Goal: Use online tool/utility: Utilize a website feature to perform a specific function

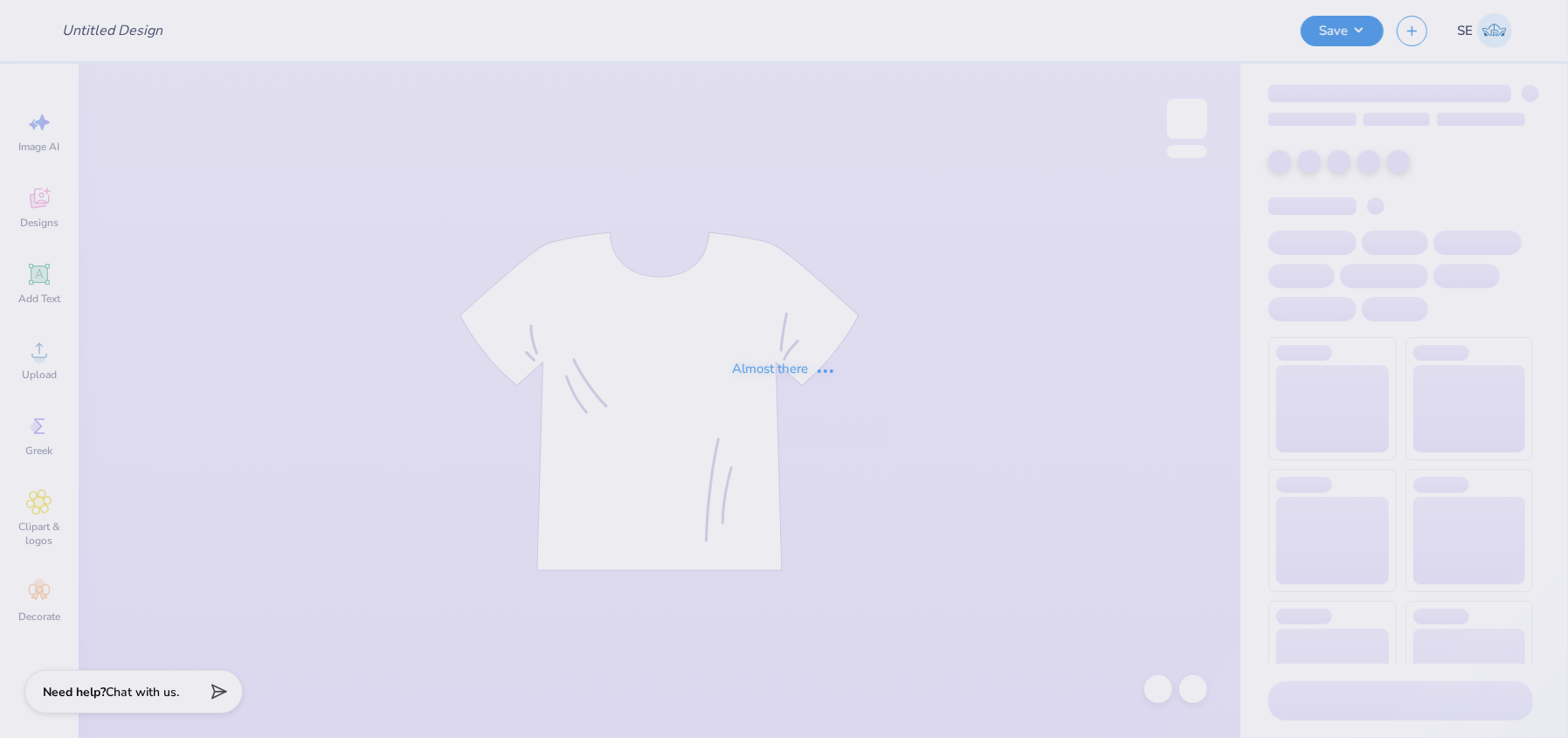
type input "Family WKND"
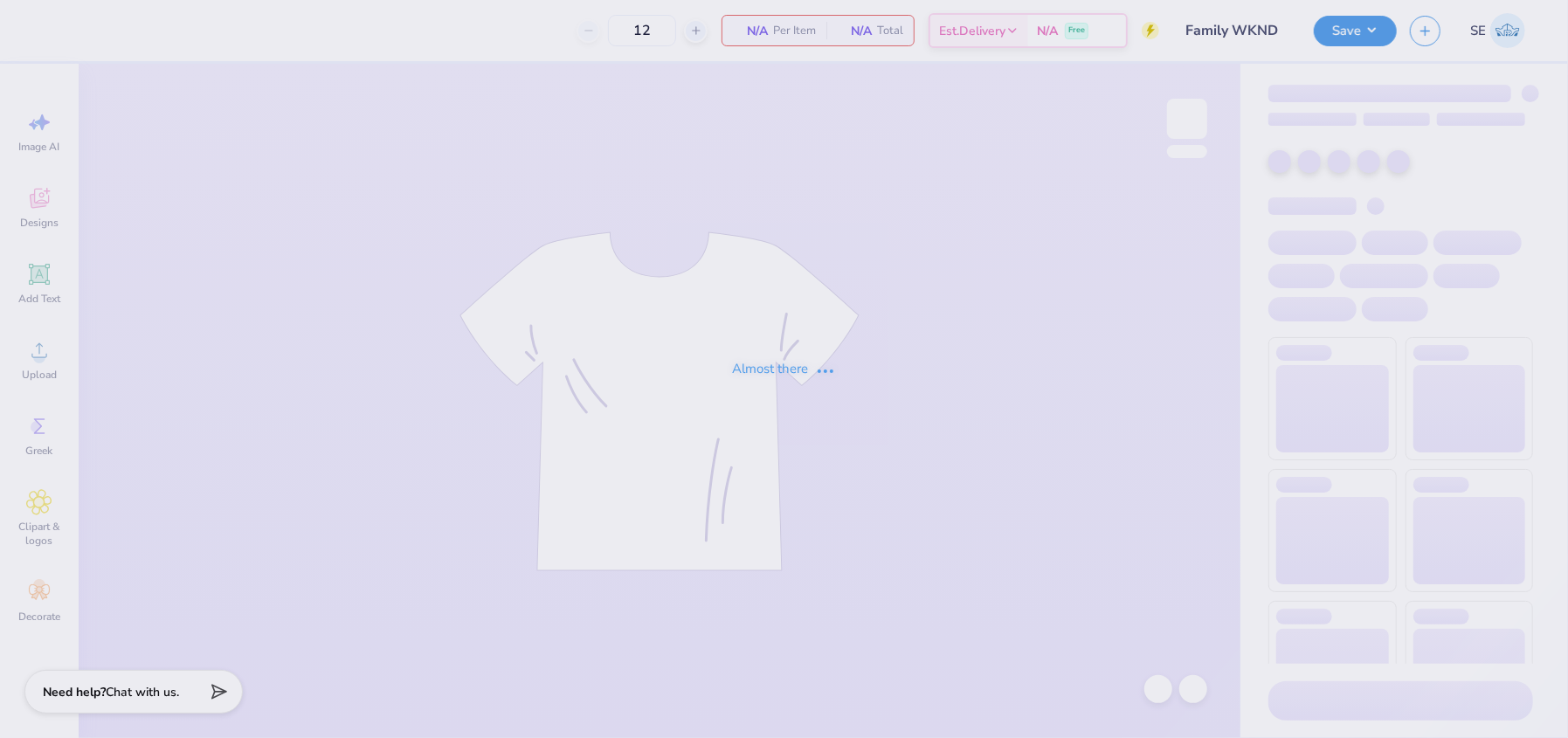
type input "80"
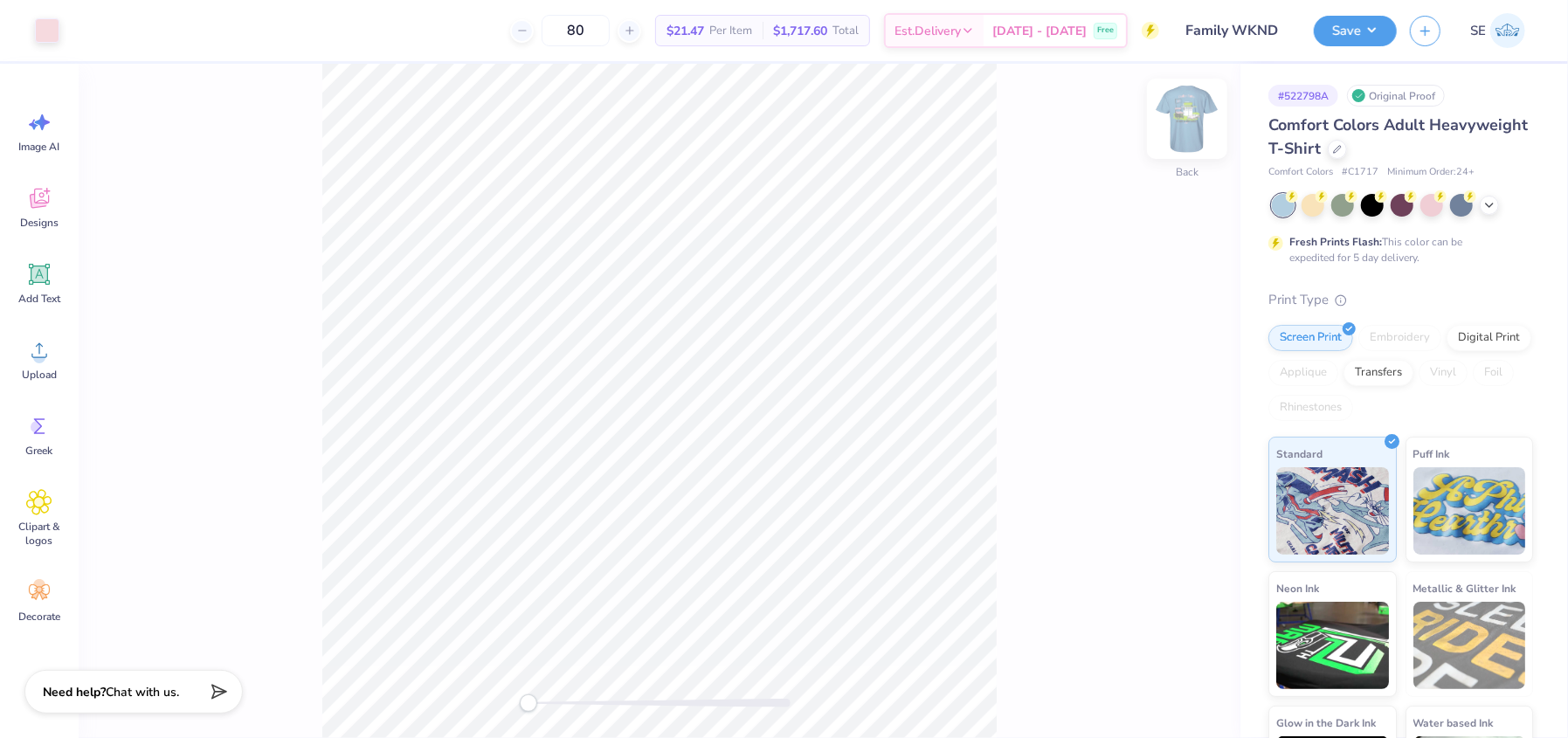
click at [1185, 135] on img at bounding box center [1187, 118] width 70 height 70
click at [77, 27] on div at bounding box center [79, 29] width 24 height 24
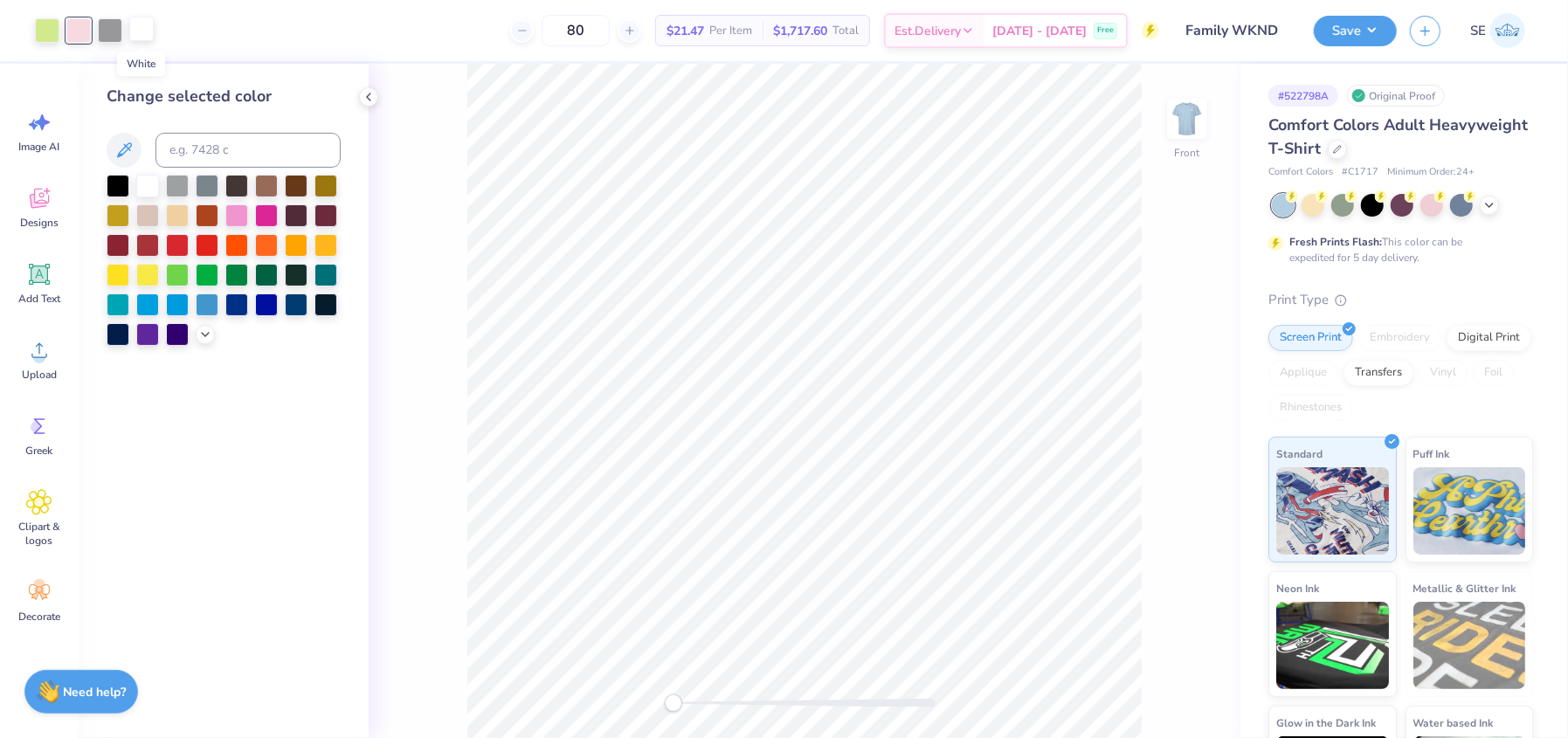
click at [154, 38] on div at bounding box center [142, 29] width 24 height 24
click at [187, 146] on input at bounding box center [249, 150] width 186 height 35
type input "705"
click at [1160, 675] on div at bounding box center [1158, 689] width 28 height 28
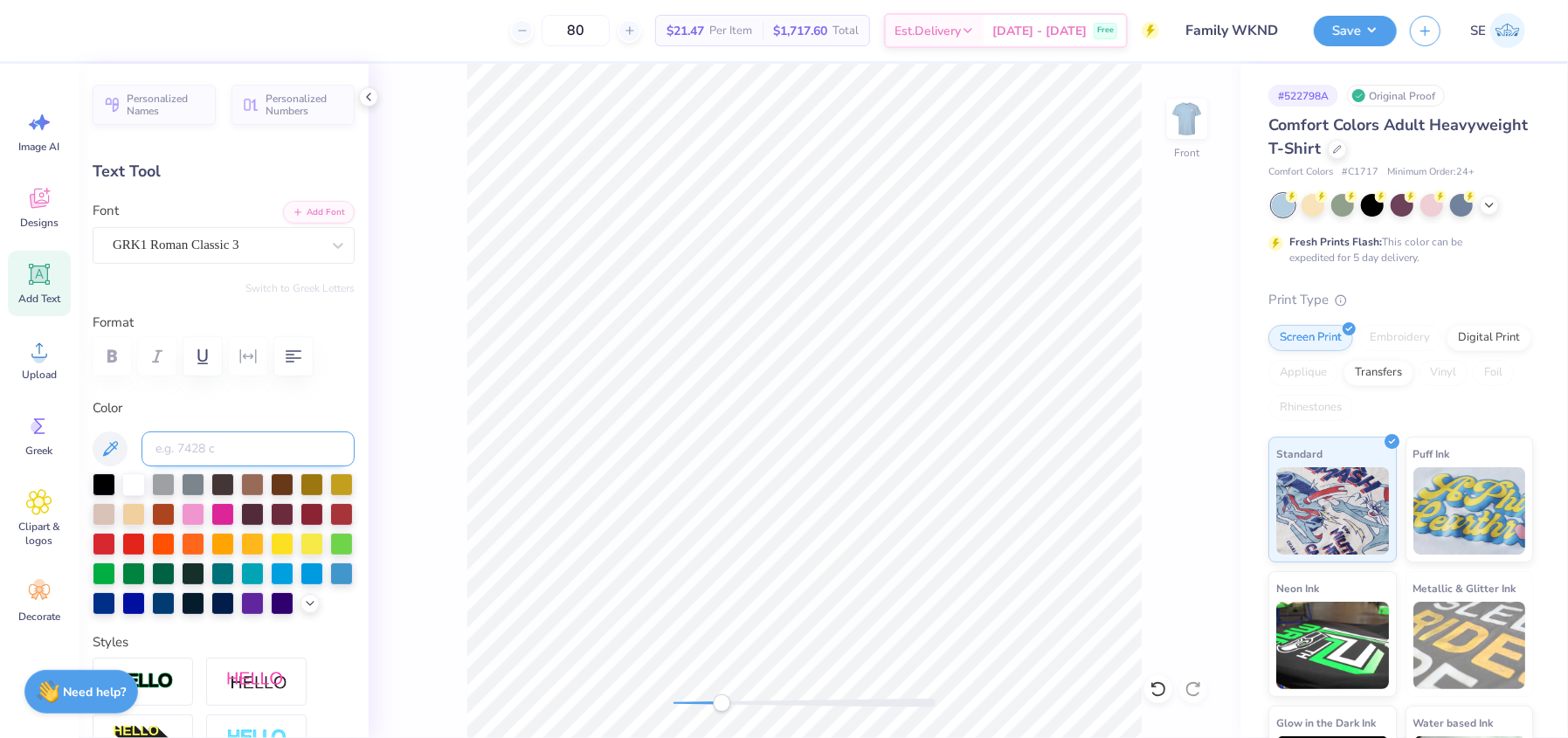
click at [199, 449] on input at bounding box center [248, 448] width 213 height 35
click at [112, 456] on icon at bounding box center [110, 449] width 21 height 21
click at [103, 459] on button at bounding box center [110, 448] width 35 height 35
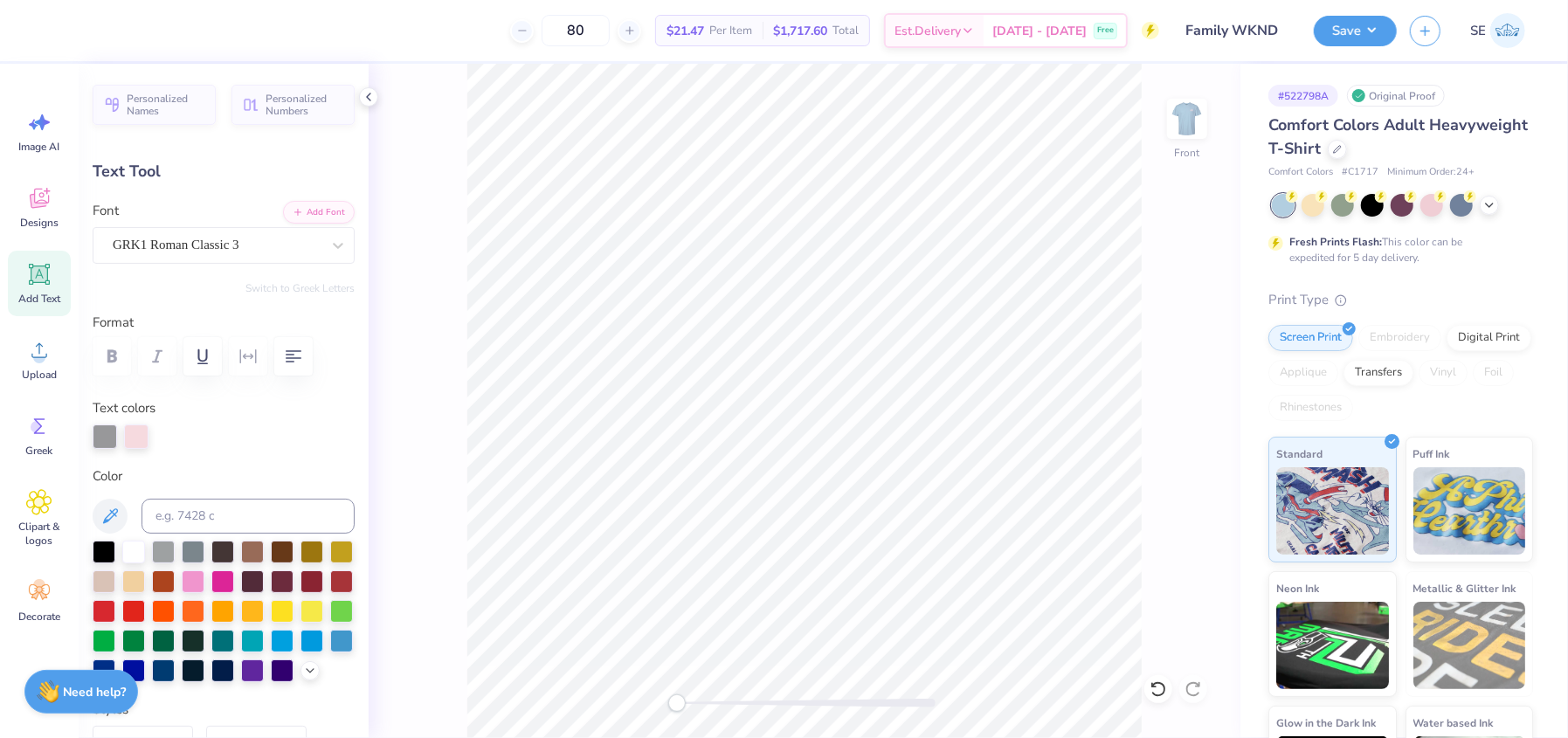
type input "0.0"
click at [112, 32] on div at bounding box center [110, 29] width 24 height 24
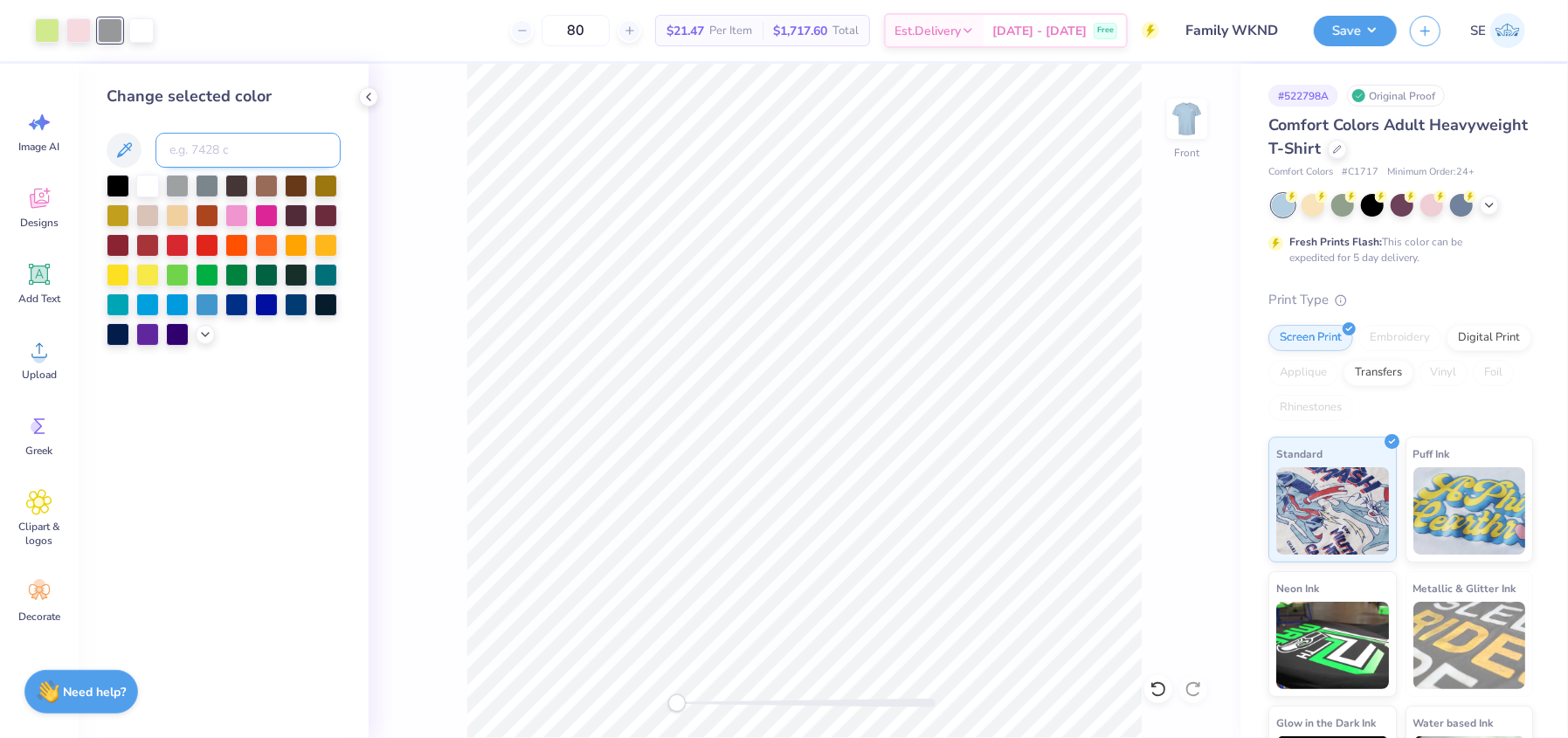
click at [200, 147] on input at bounding box center [249, 150] width 186 height 35
type input "705"
click at [1148, 685] on div at bounding box center [1158, 689] width 28 height 28
click at [144, 34] on div at bounding box center [142, 29] width 24 height 24
click at [123, 152] on icon at bounding box center [124, 150] width 21 height 21
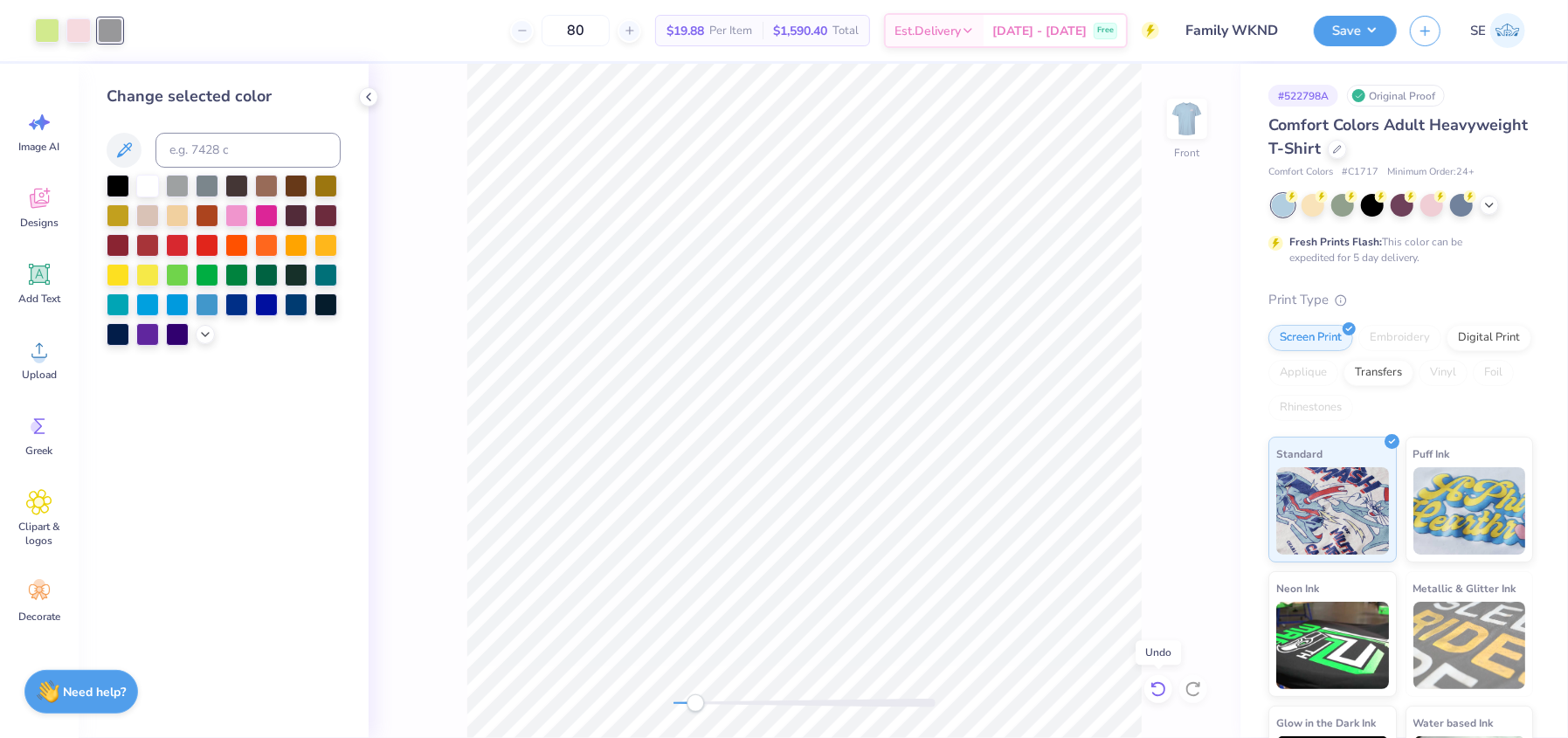
click at [1155, 685] on icon at bounding box center [1158, 689] width 18 height 18
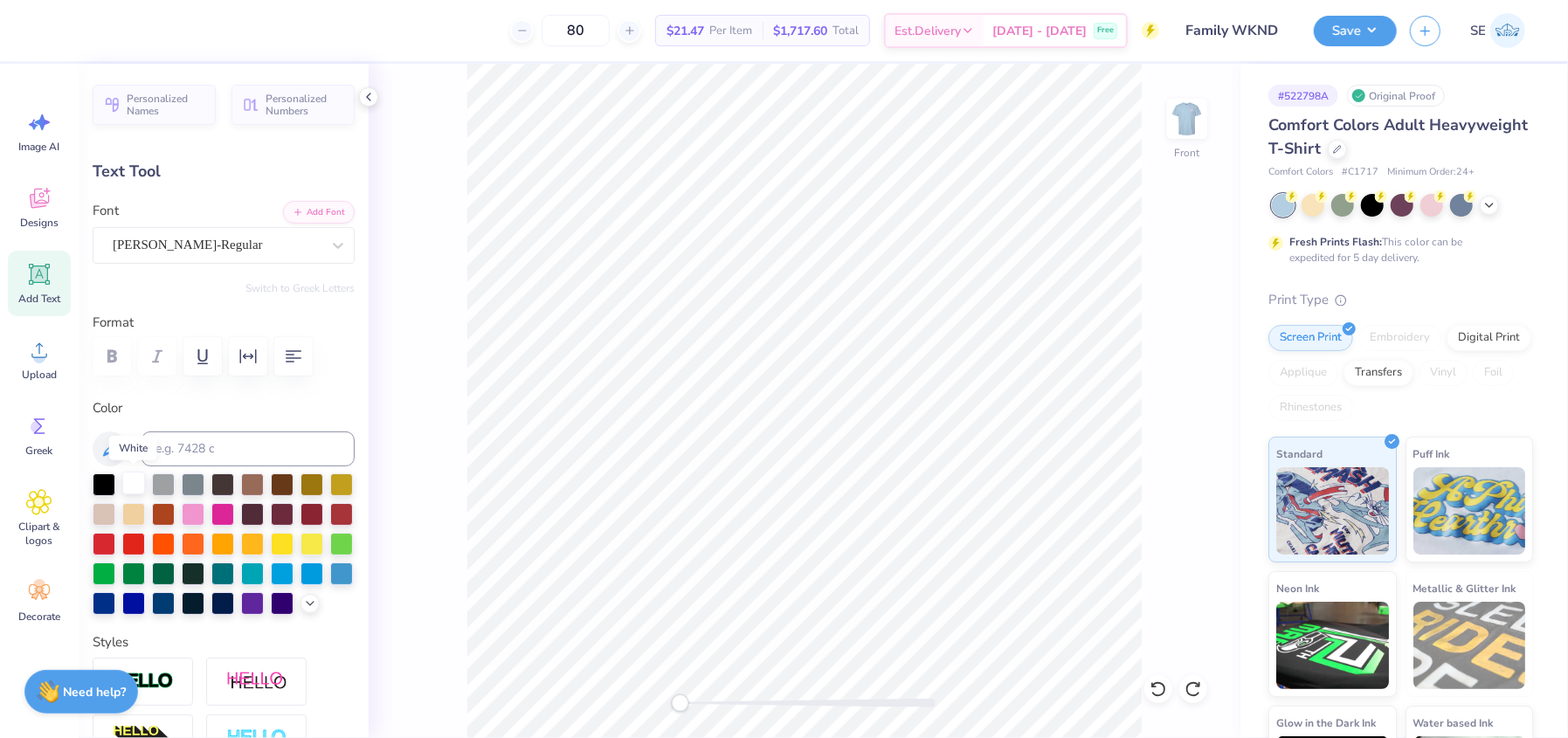
click at [128, 480] on div at bounding box center [133, 483] width 23 height 23
type input "1.29"
type input "0.79"
type input "5.61"
click at [449, 300] on div "Front" at bounding box center [805, 400] width 872 height 674
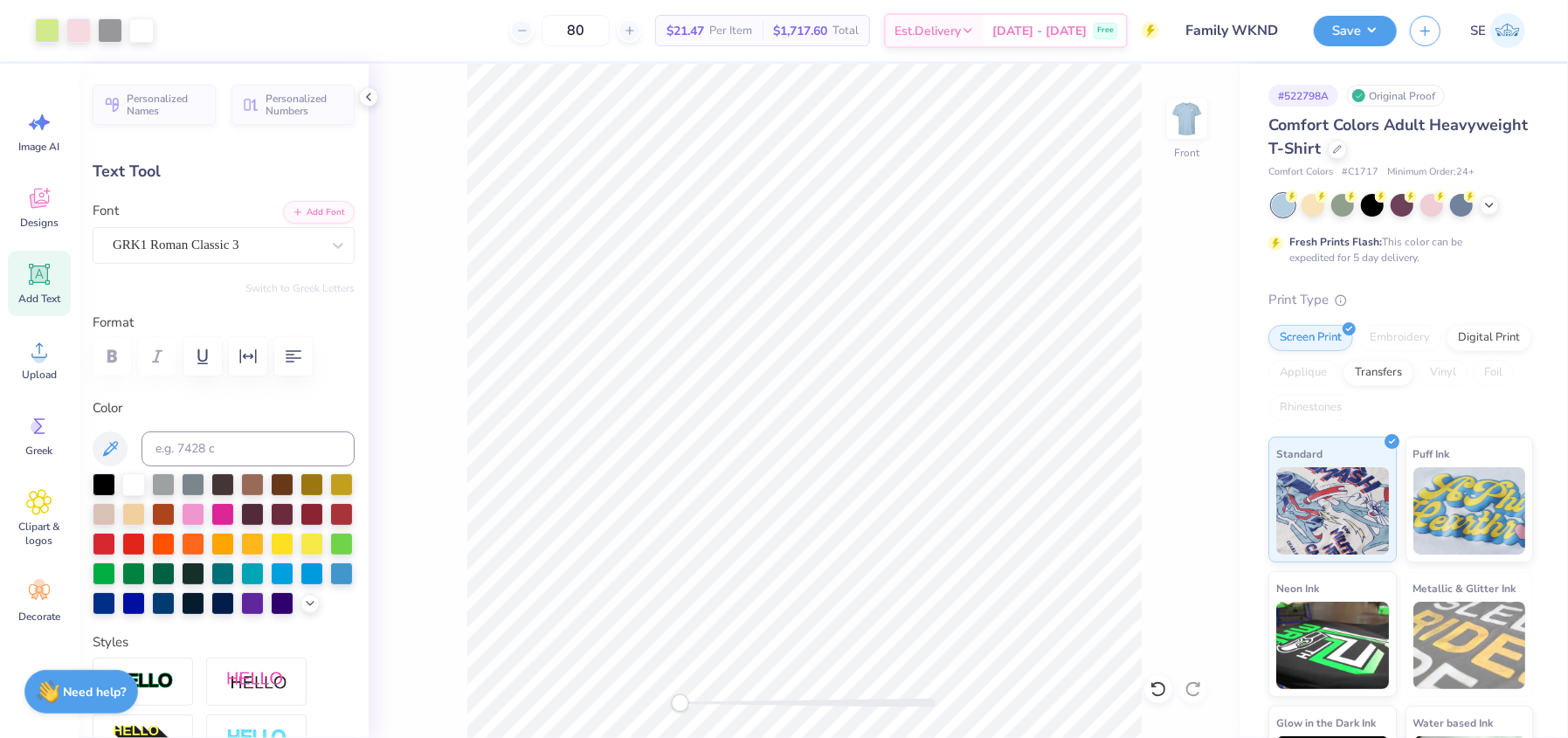
type input "0.0"
click at [70, 32] on div at bounding box center [79, 29] width 24 height 24
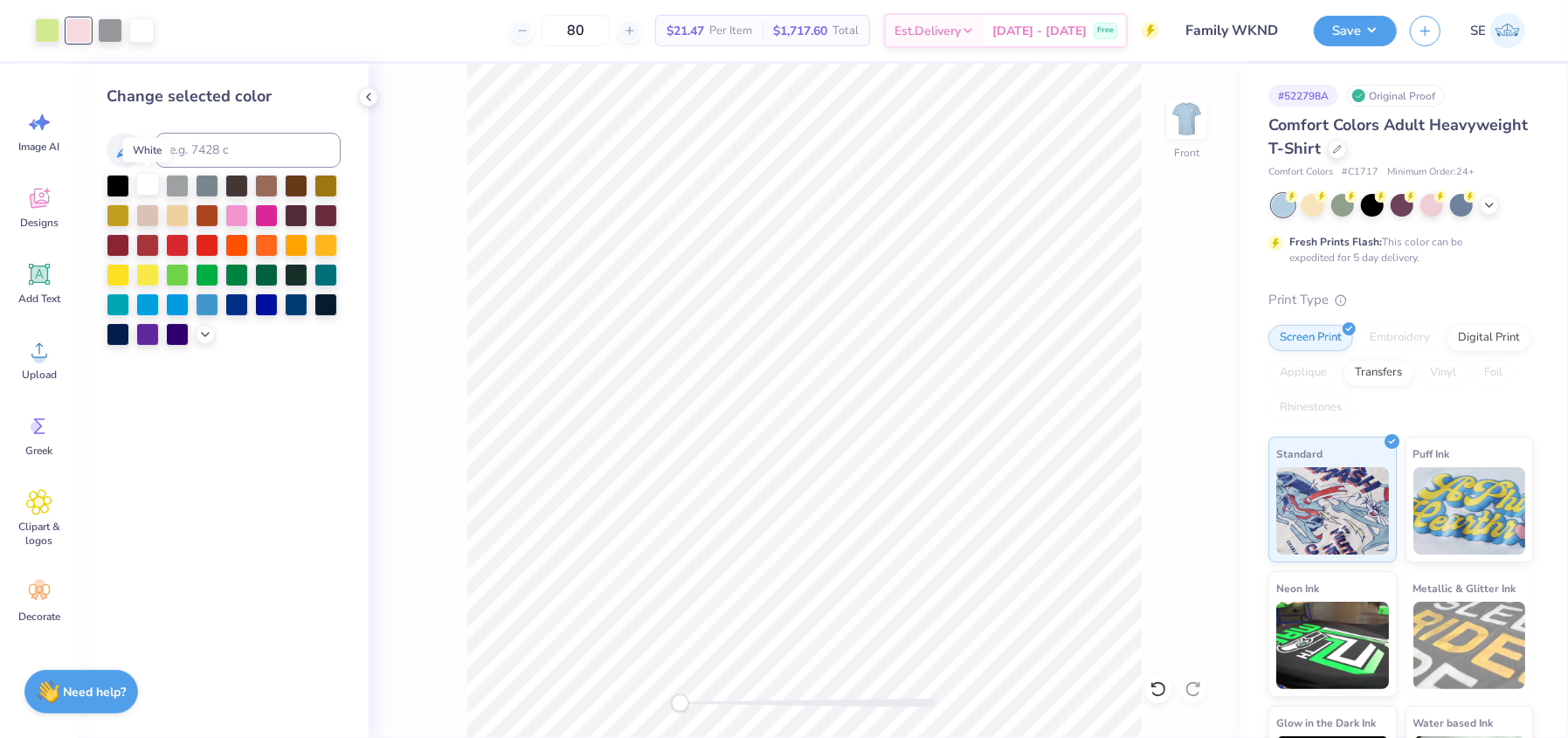
click at [148, 187] on div at bounding box center [147, 184] width 23 height 23
